Goal: Use online tool/utility

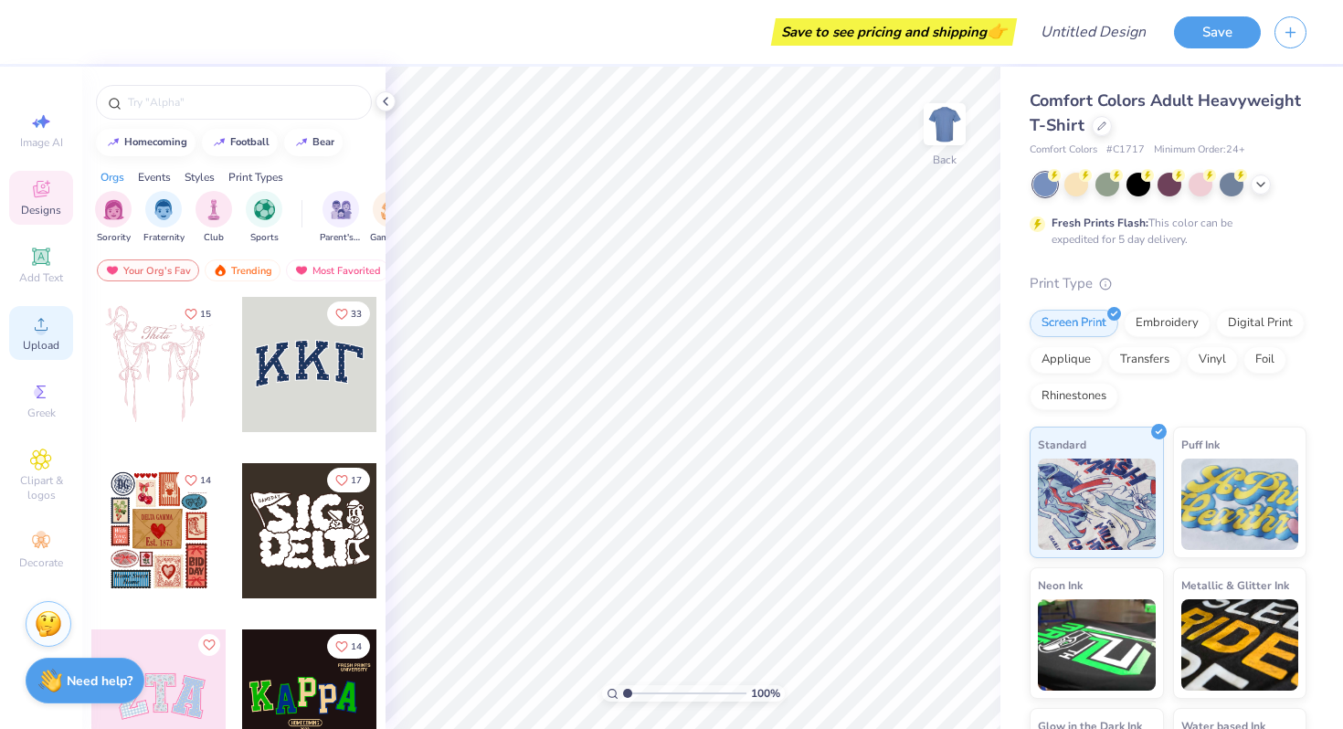
click at [37, 349] on span "Upload" at bounding box center [41, 345] width 37 height 15
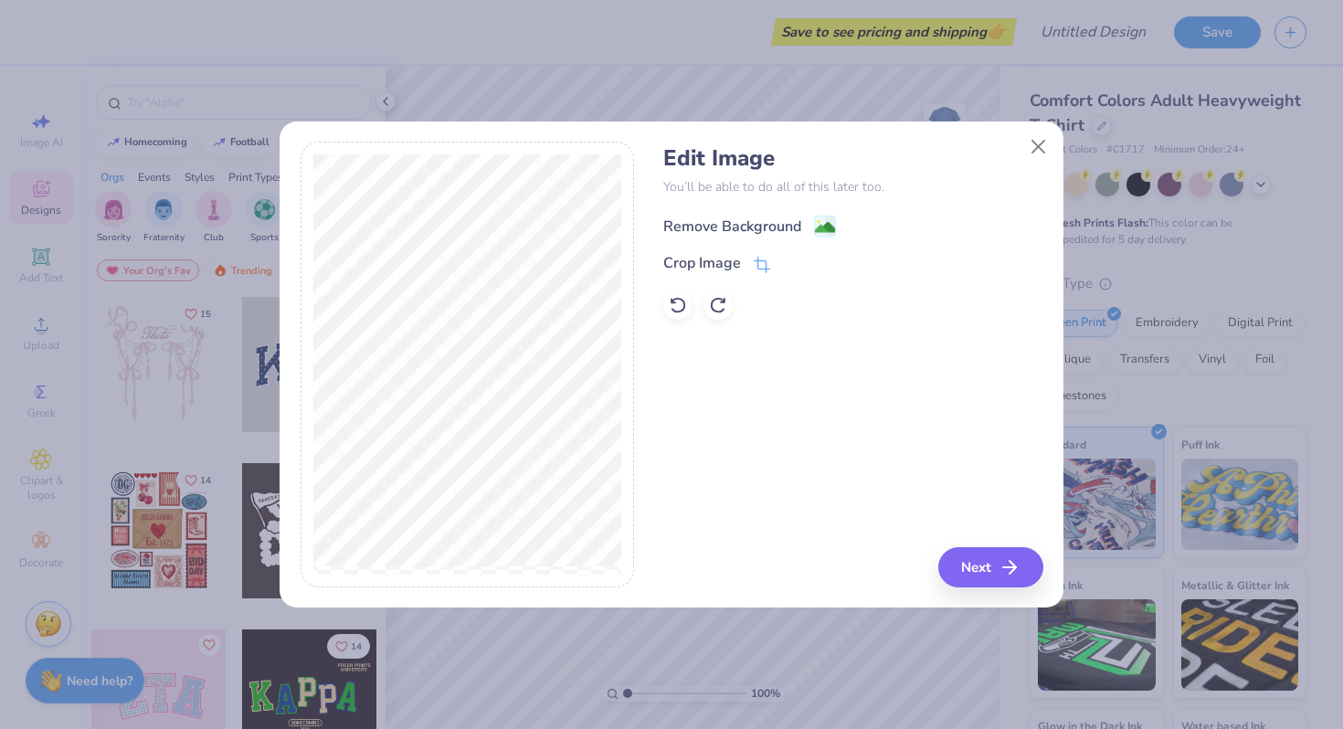
click at [749, 213] on div "Remove Background" at bounding box center [852, 224] width 379 height 23
click at [749, 225] on div "Remove Background" at bounding box center [732, 227] width 138 height 22
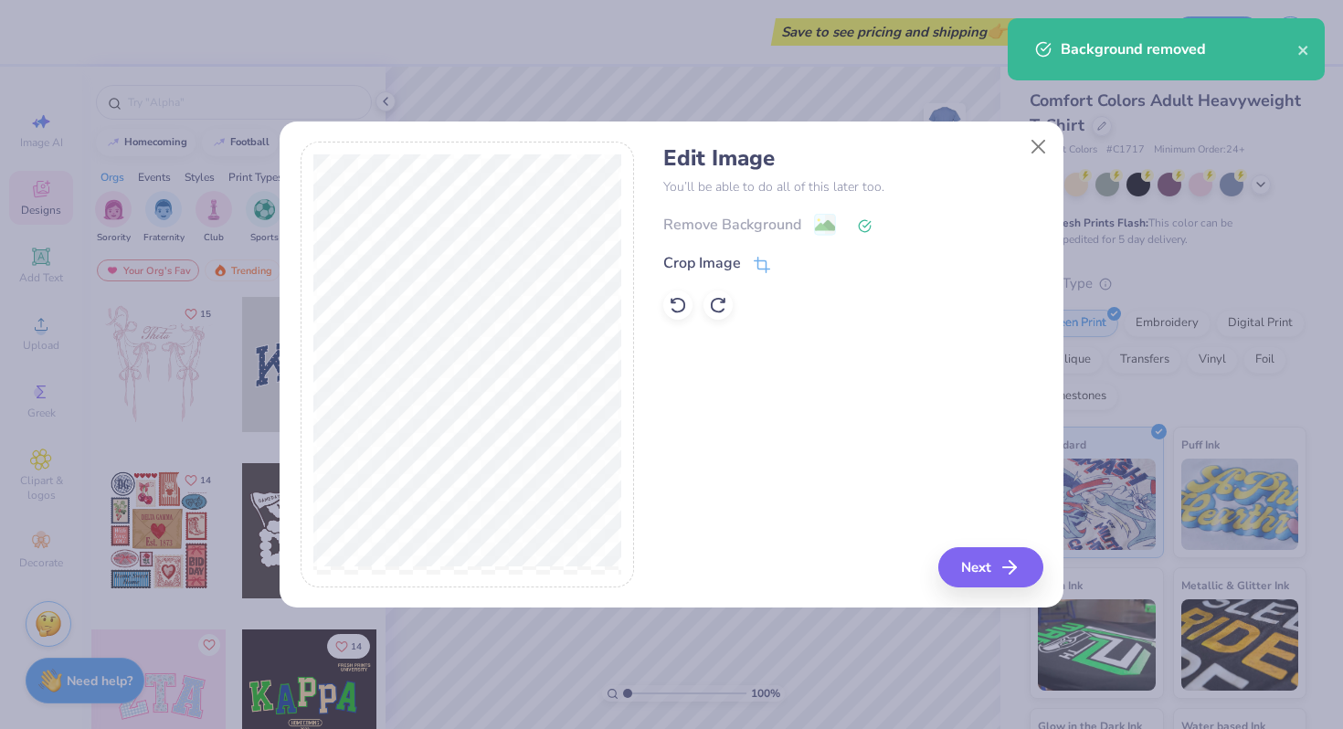
click at [707, 221] on div "Remove Background" at bounding box center [852, 224] width 379 height 23
click at [701, 255] on div "Crop Image" at bounding box center [702, 265] width 78 height 22
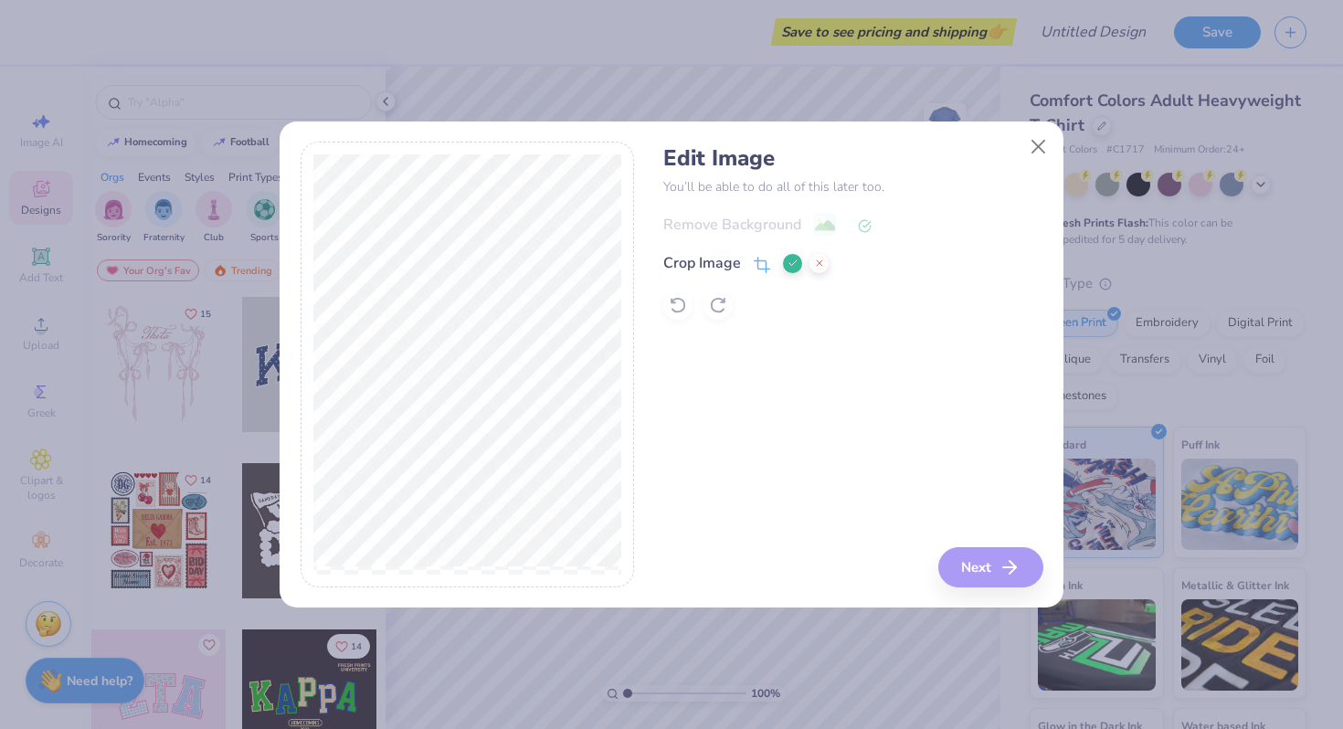
click at [986, 559] on div "Edit Image You’ll be able to do all of this later too. Remove Background Crop I…" at bounding box center [852, 365] width 379 height 446
click at [696, 255] on div "Crop Image" at bounding box center [702, 263] width 78 height 22
click at [788, 265] on icon at bounding box center [792, 263] width 11 height 11
click at [821, 225] on div "Remove Background" at bounding box center [852, 224] width 379 height 23
click at [863, 225] on polyline at bounding box center [866, 223] width 7 height 5
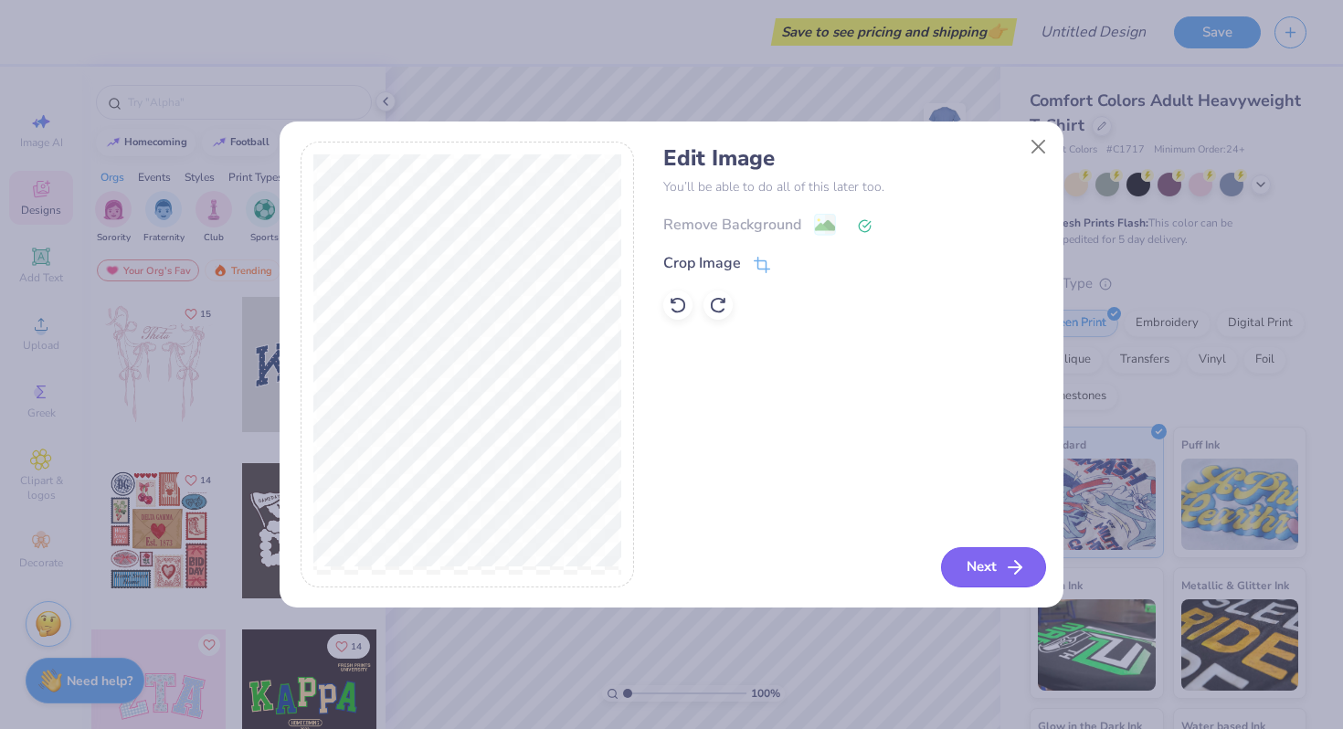
click at [1009, 574] on icon "button" at bounding box center [1015, 567] width 22 height 22
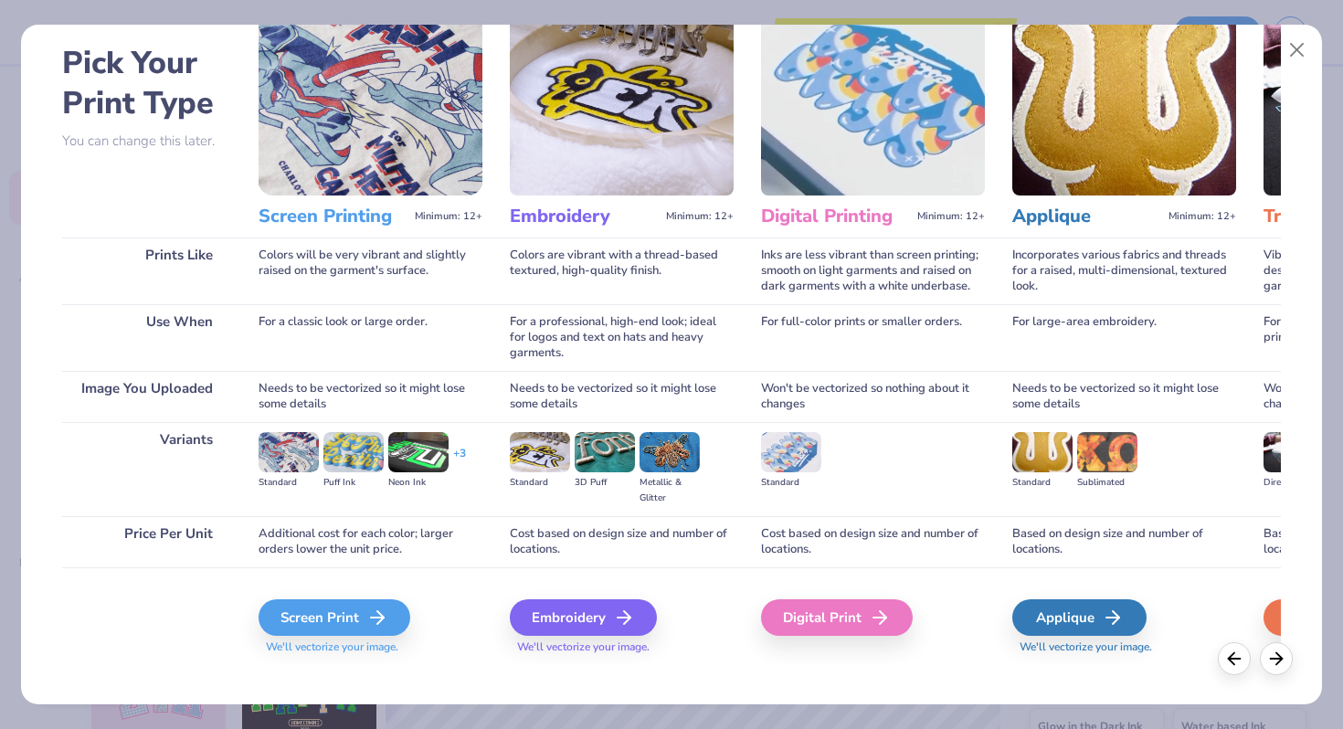
scroll to position [90, 0]
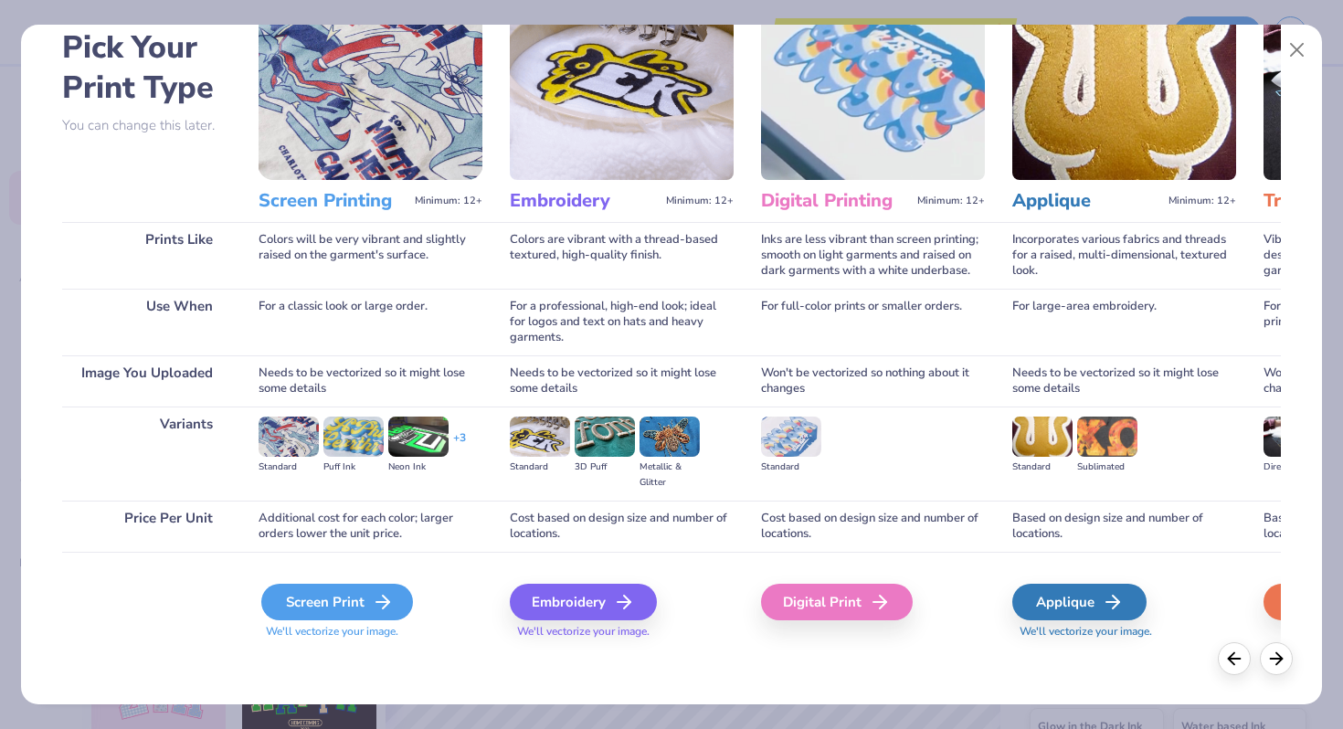
click at [343, 593] on div "Screen Print" at bounding box center [337, 602] width 152 height 37
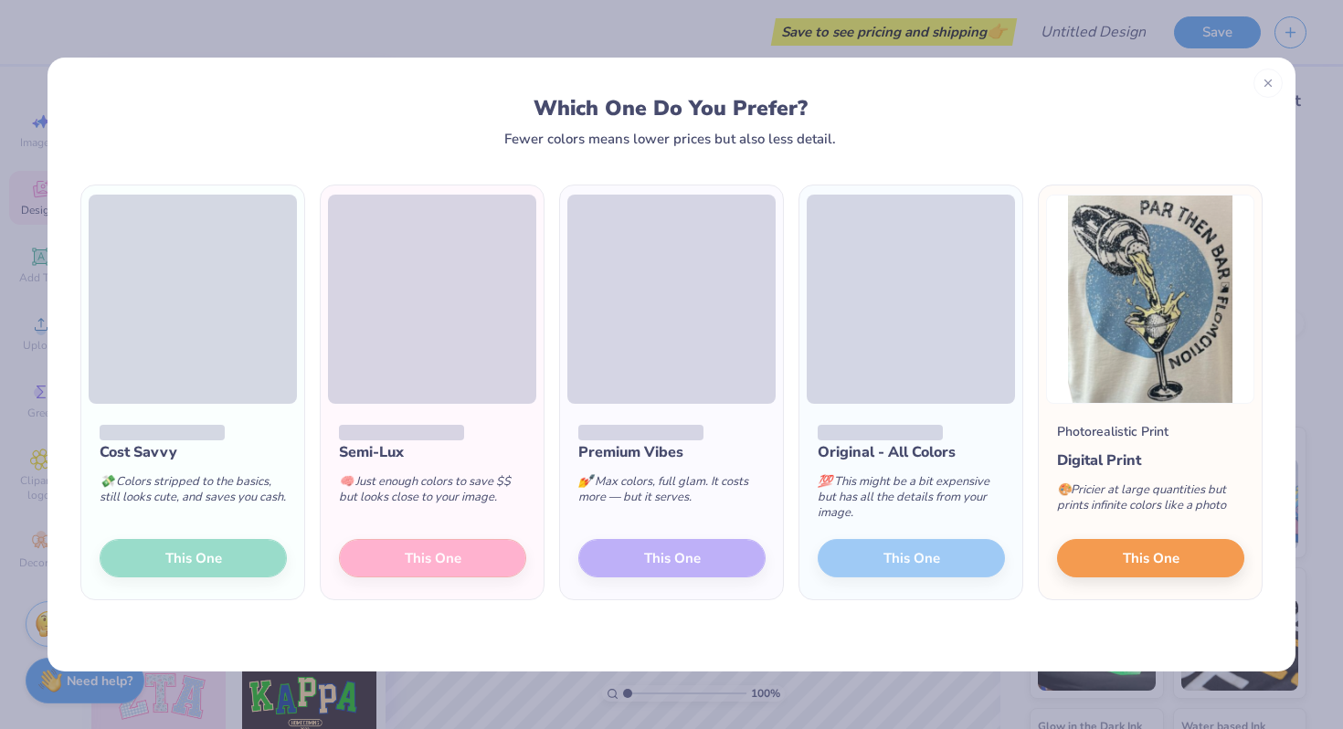
click at [692, 427] on span at bounding box center [640, 433] width 125 height 16
click at [647, 557] on div "Premium Vibes 💅 Max colors, full glam. It costs more — but it serves. This One" at bounding box center [671, 501] width 223 height 195
click at [1134, 561] on span "This One" at bounding box center [1151, 555] width 57 height 21
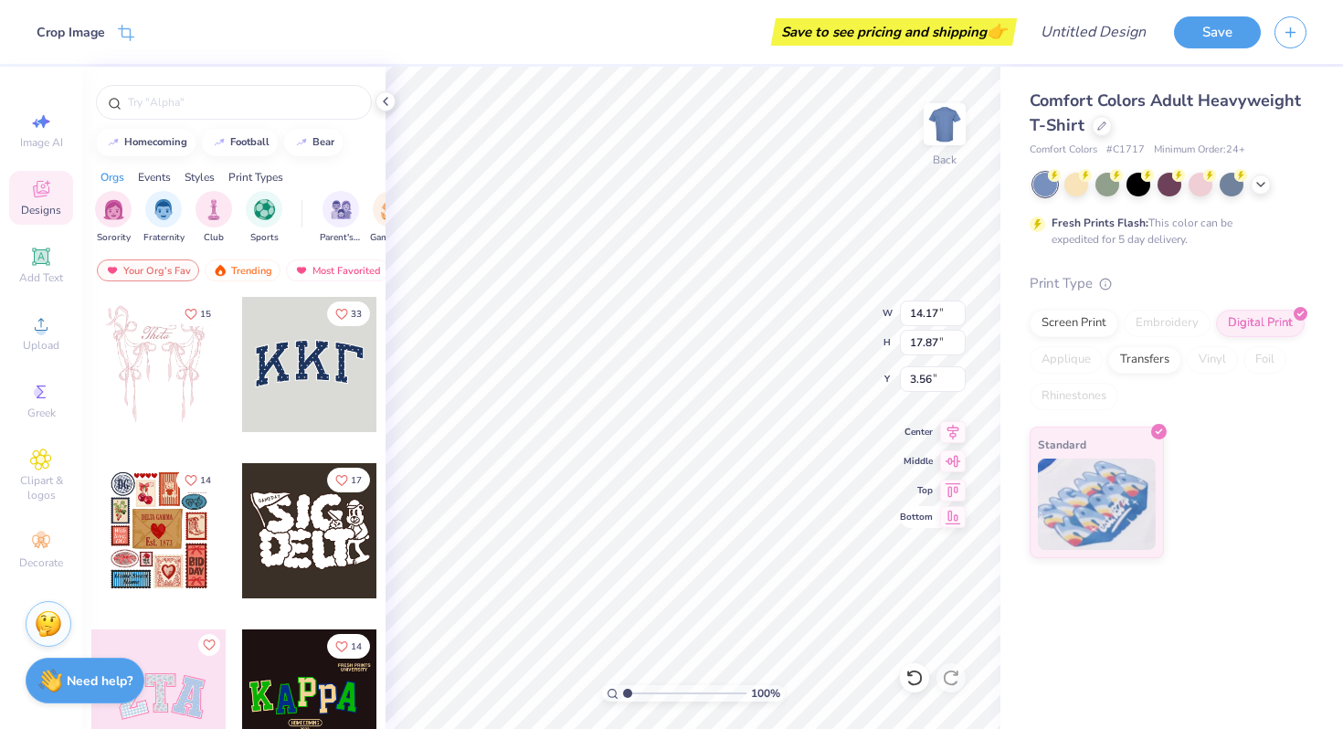
type input "0.86"
click at [785, 390] on ul "Cut Copy Paste Remove Background Duplicate Select All Delete Group Ungroup Brin…" at bounding box center [799, 492] width 143 height 464
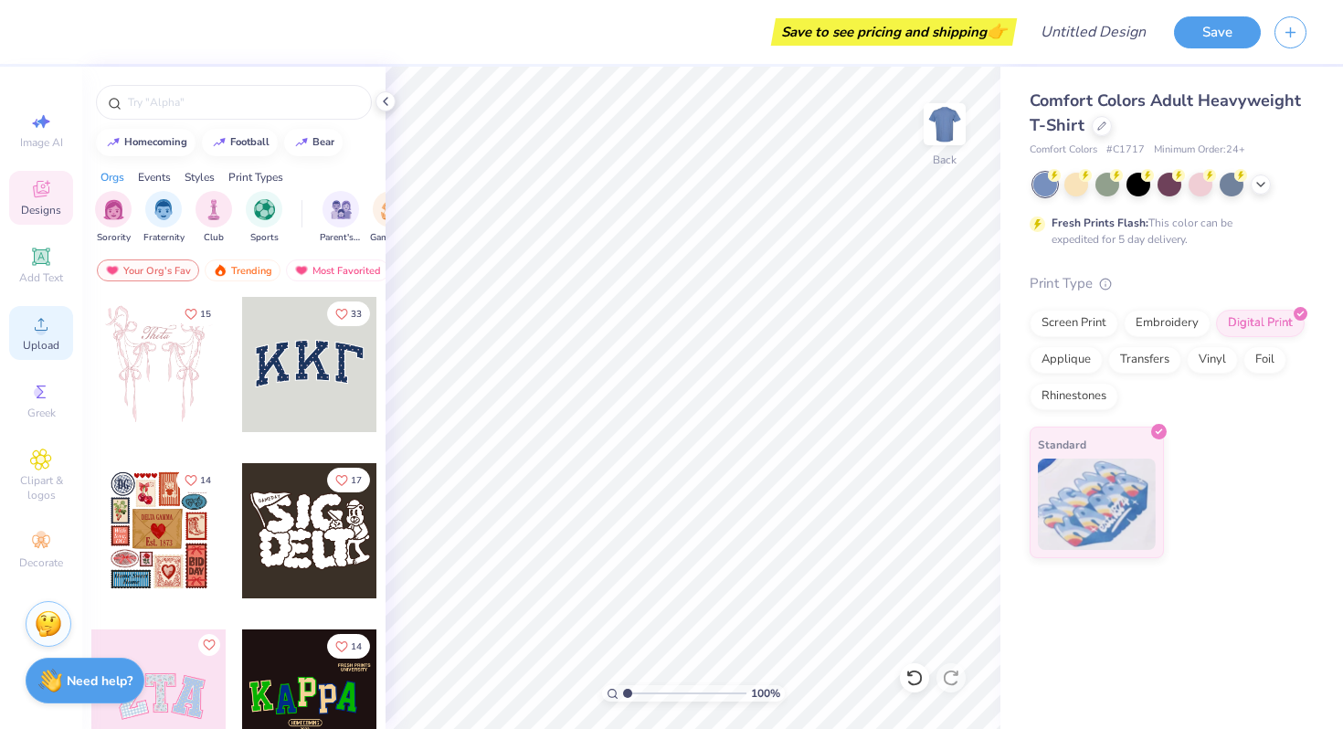
click at [37, 338] on span "Upload" at bounding box center [41, 345] width 37 height 15
click at [37, 342] on span "Upload" at bounding box center [41, 345] width 37 height 15
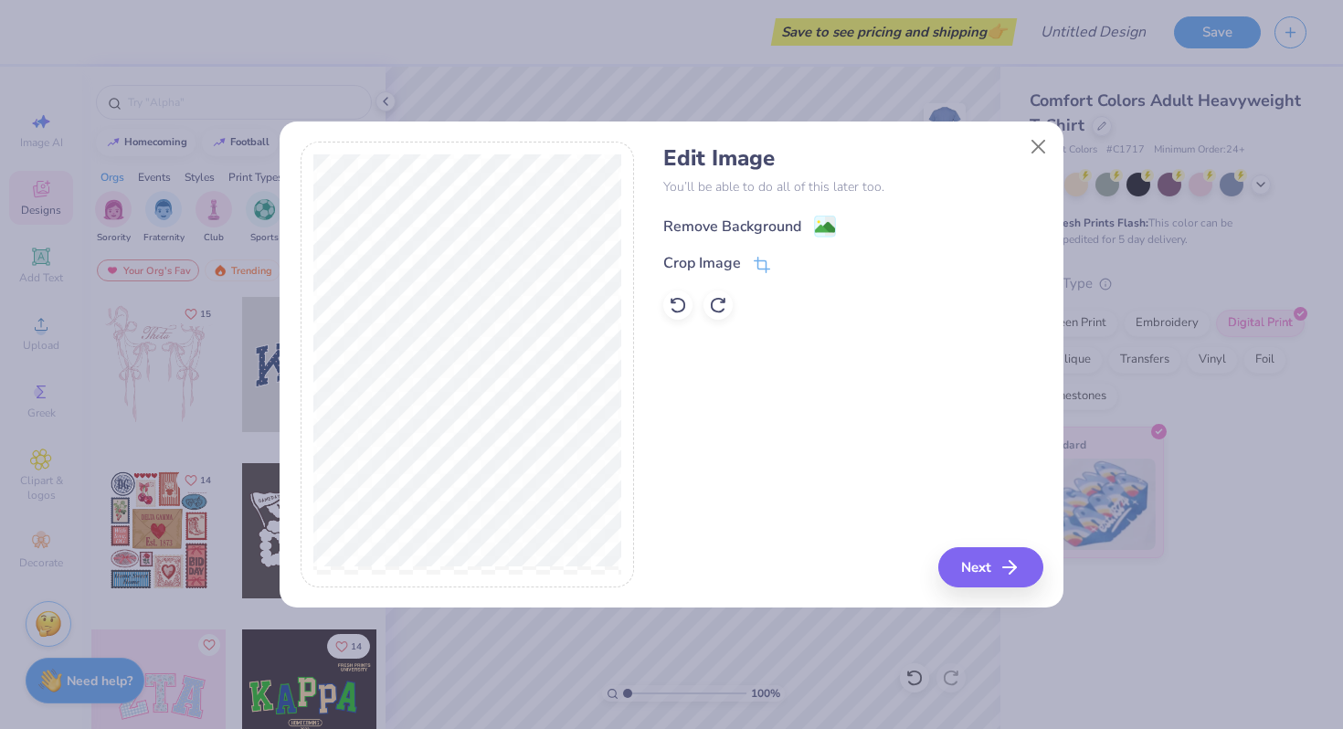
click at [818, 220] on image at bounding box center [825, 227] width 20 height 20
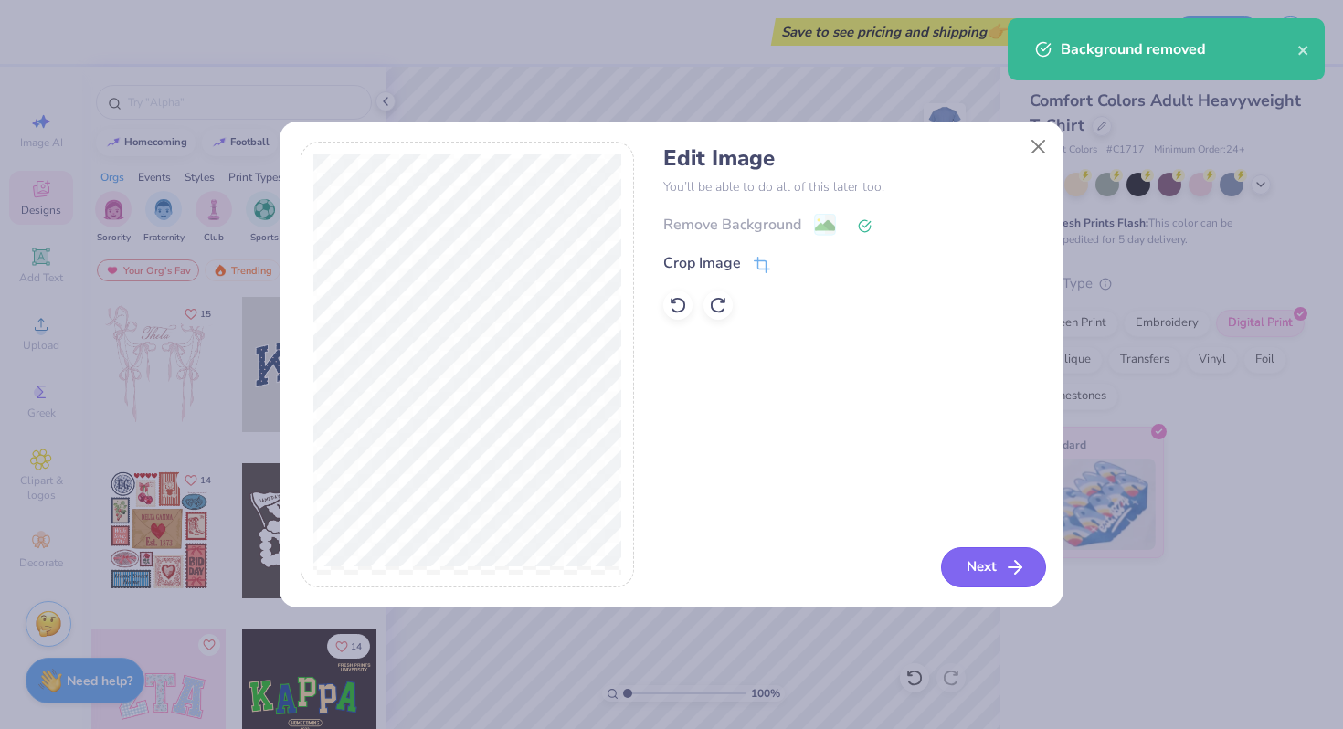
click at [988, 572] on button "Next" at bounding box center [993, 567] width 105 height 40
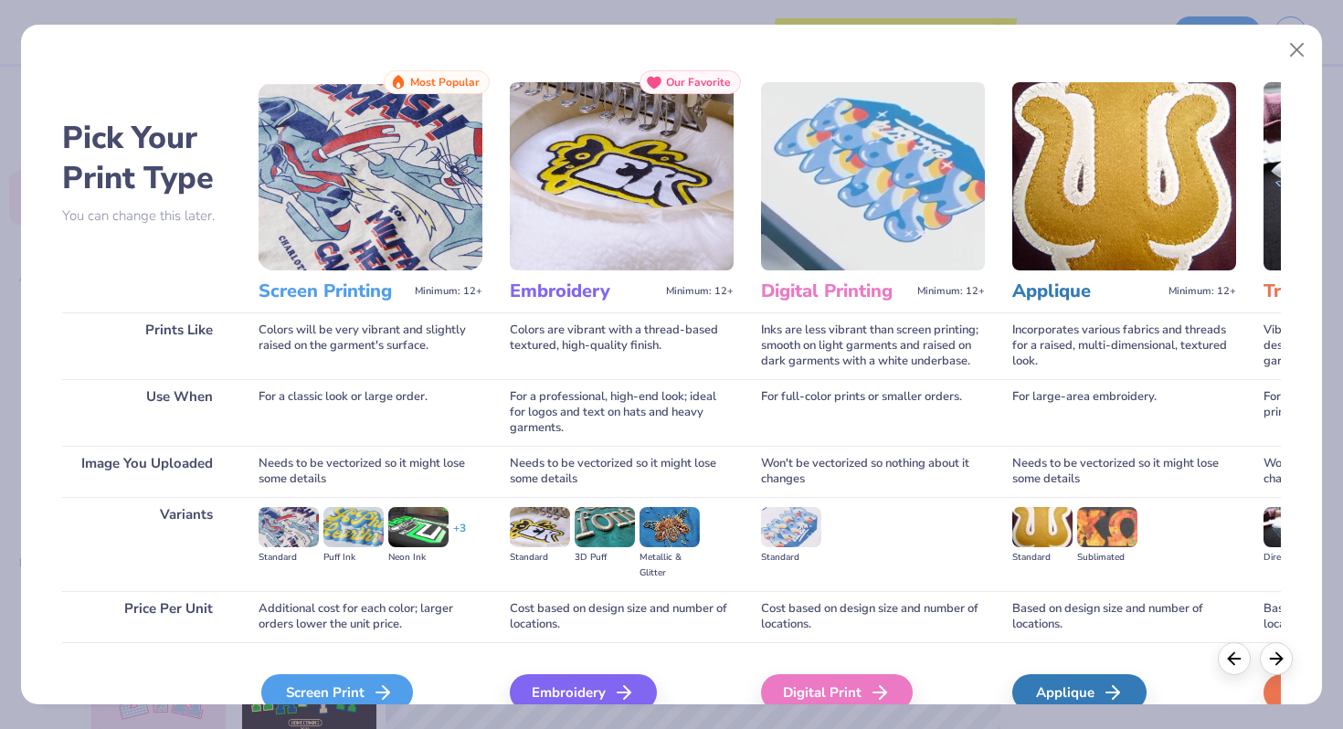
click at [351, 682] on div "Screen Print" at bounding box center [337, 692] width 152 height 37
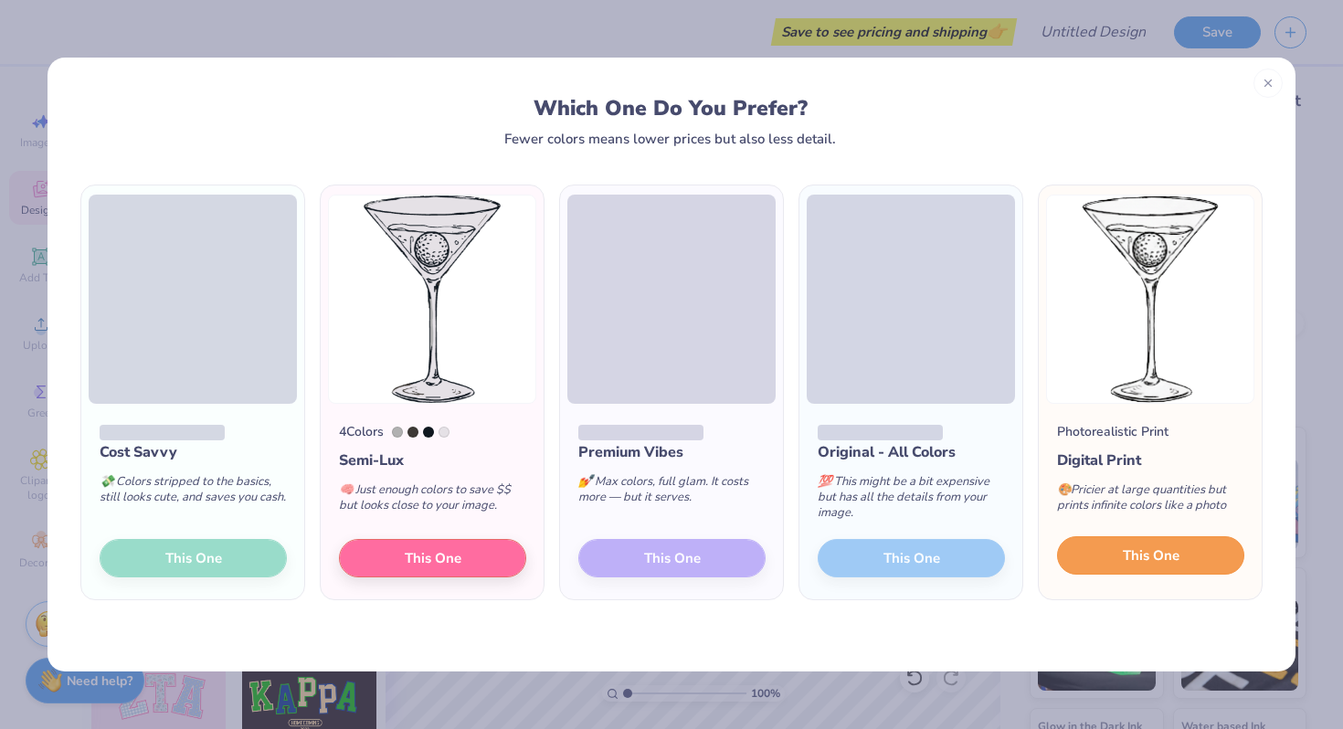
click at [1202, 564] on button "This One" at bounding box center [1150, 555] width 187 height 38
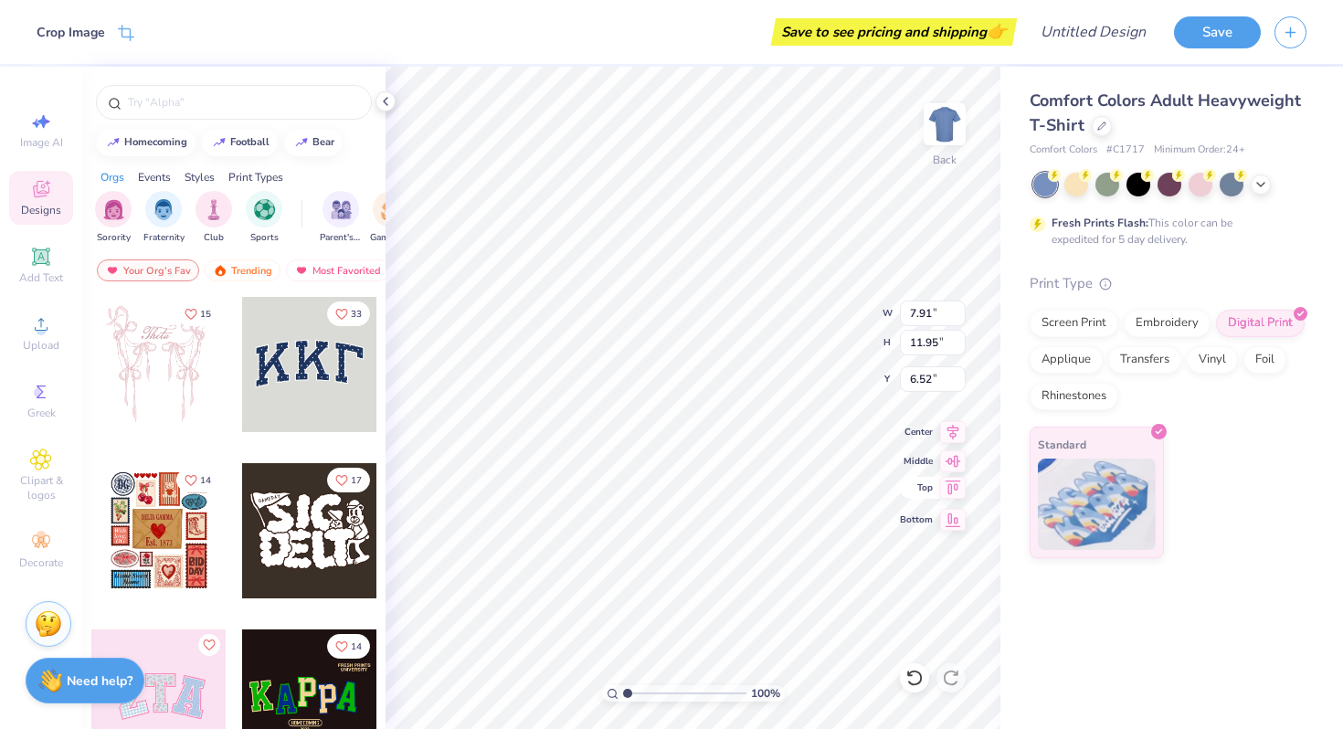
type input "3.53"
click at [915, 675] on icon at bounding box center [914, 678] width 18 height 18
click at [742, 319] on li "Copy" at bounding box center [775, 315] width 143 height 36
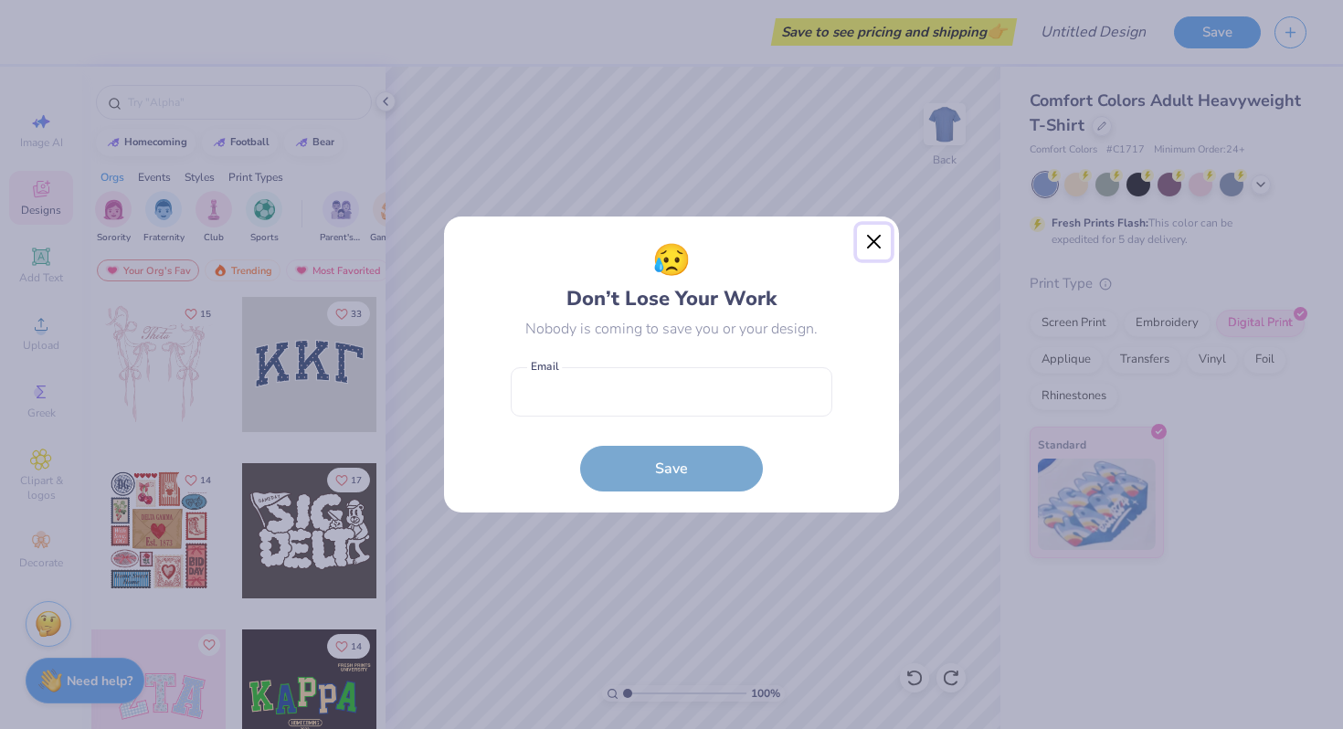
click at [868, 246] on button "Close" at bounding box center [874, 242] width 35 height 35
